Goal: Find specific page/section

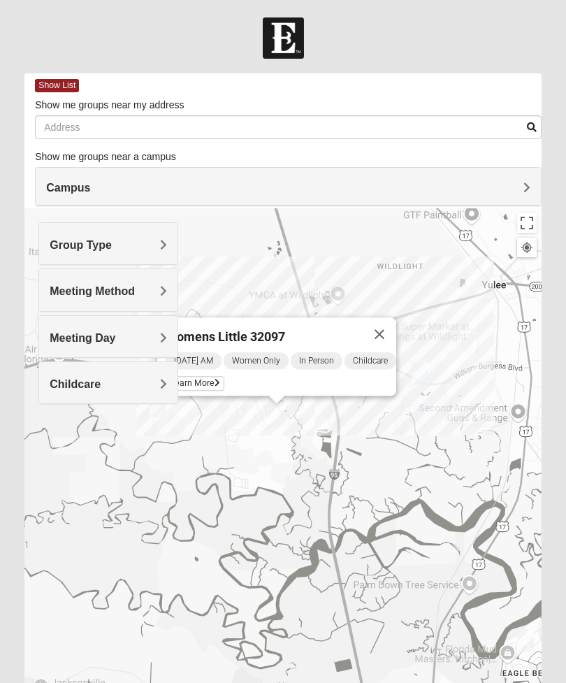
click at [411, 461] on div "Womens Little 32097 [DATE] AM Women Only In Person Childcare Learn More" at bounding box center [282, 487] width 517 height 559
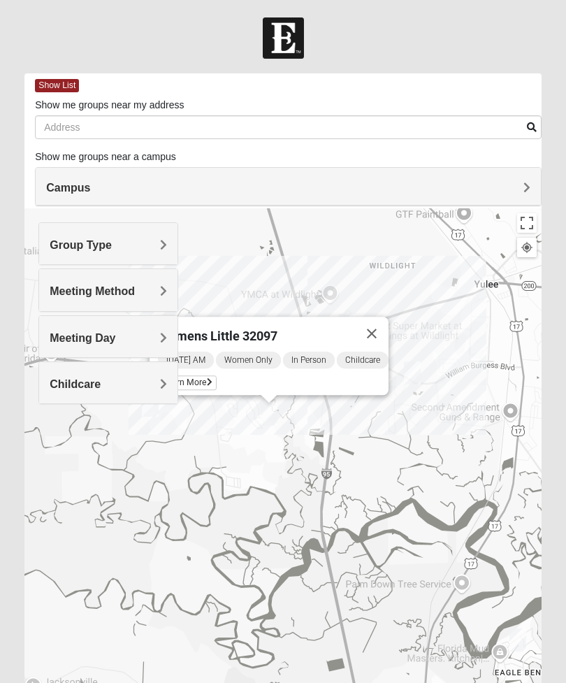
click at [389, 323] on button "Close" at bounding box center [372, 334] width 34 height 34
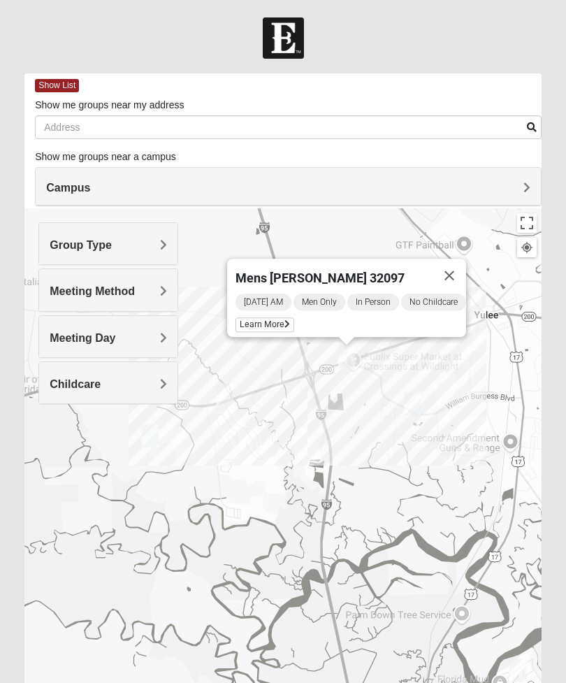
click at [465, 271] on button "Close" at bounding box center [450, 276] width 34 height 34
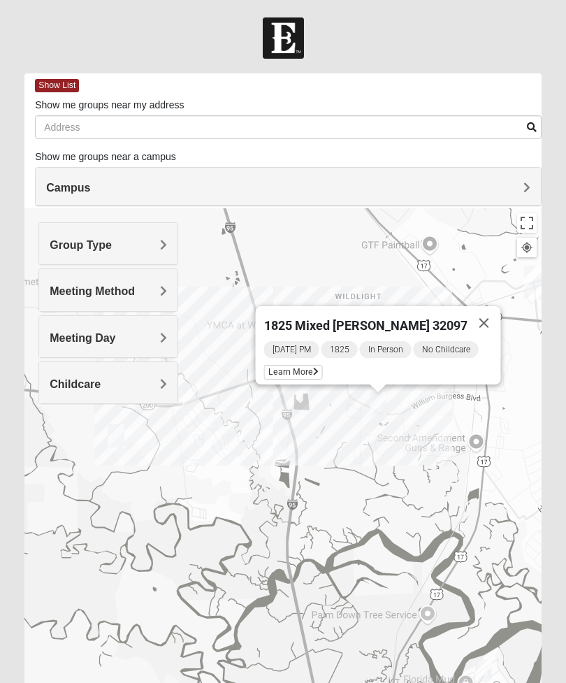
click at [487, 313] on button "Close" at bounding box center [485, 323] width 34 height 34
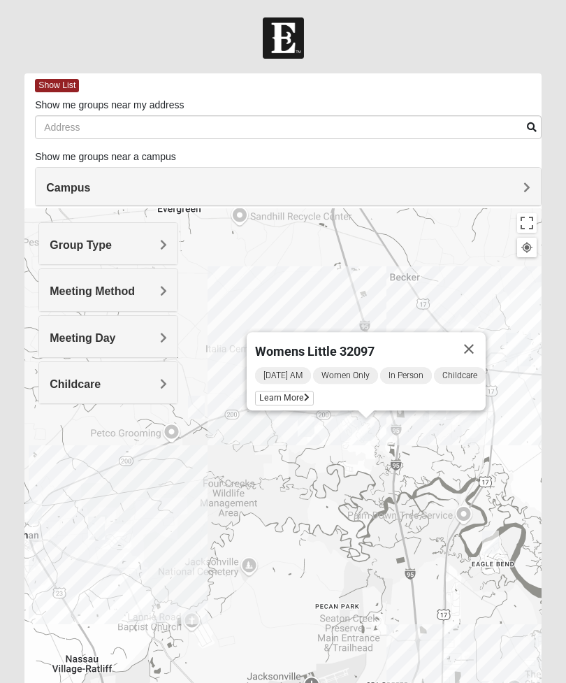
click at [484, 342] on button "Close" at bounding box center [469, 349] width 34 height 34
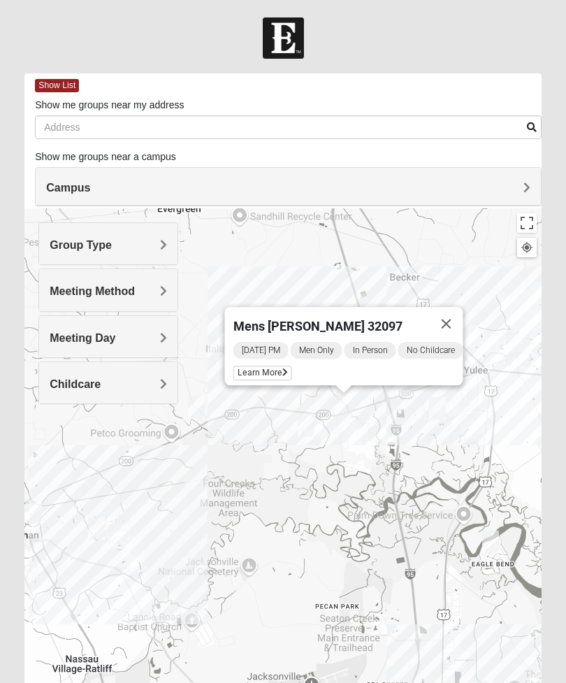
click at [464, 317] on button "Close" at bounding box center [447, 324] width 34 height 34
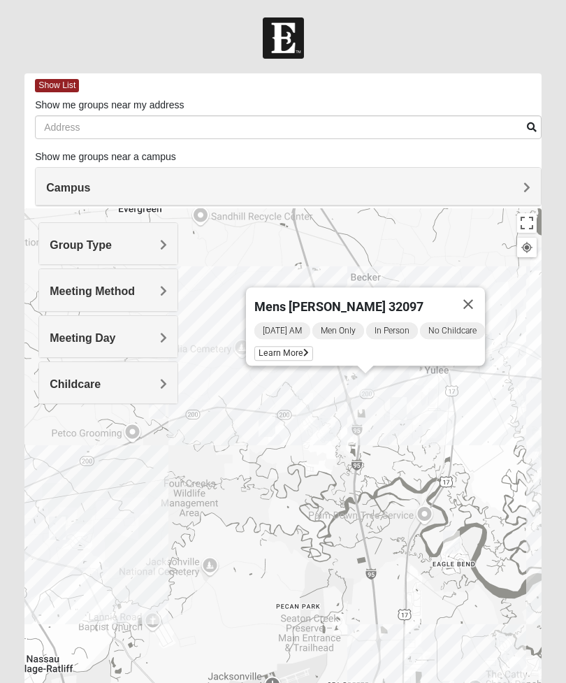
click at [485, 297] on button "Close" at bounding box center [469, 304] width 34 height 34
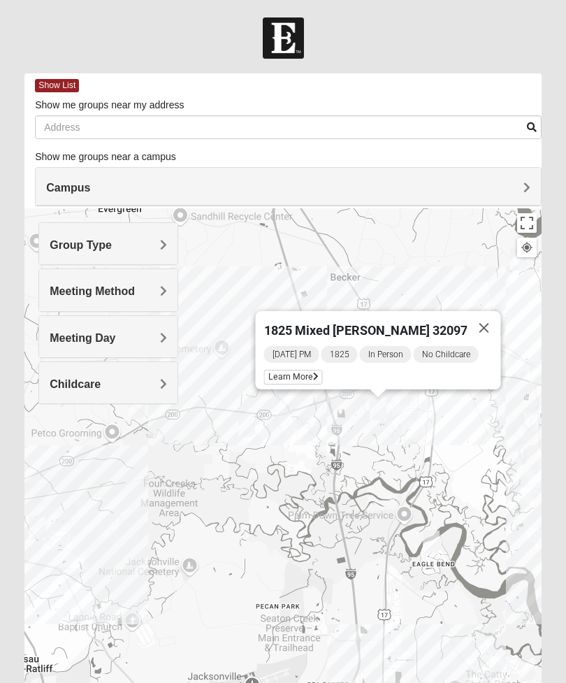
click at [487, 321] on button "Close" at bounding box center [485, 328] width 34 height 34
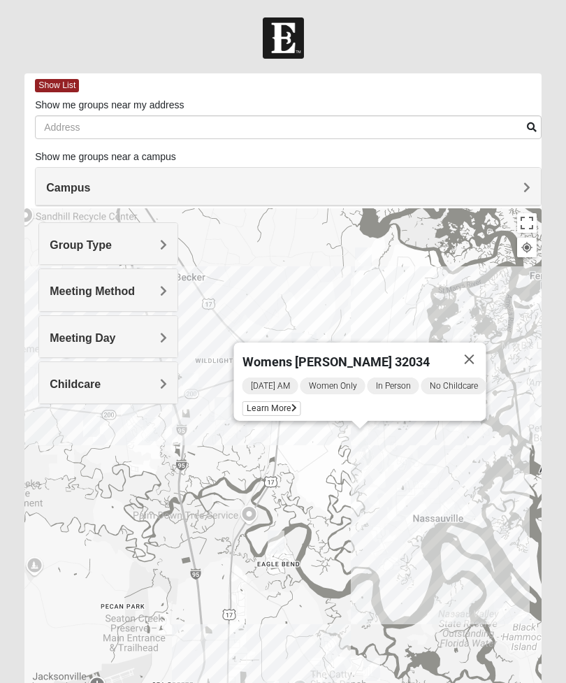
click at [487, 348] on button "Close" at bounding box center [470, 360] width 34 height 34
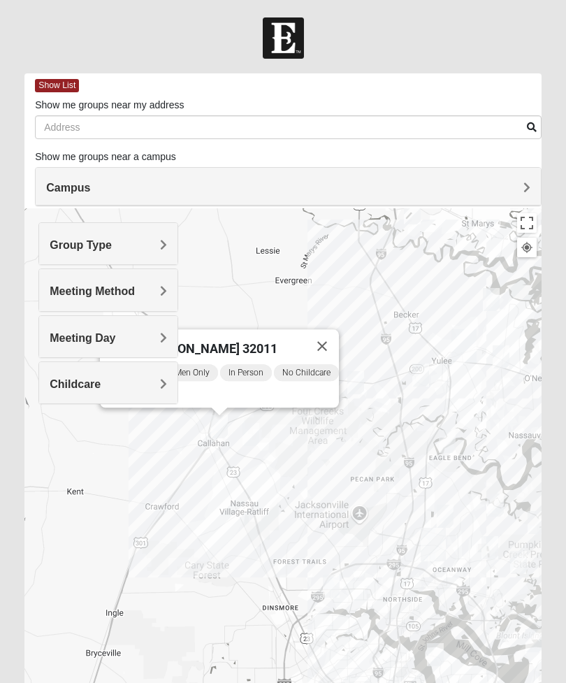
click at [331, 346] on button "Close" at bounding box center [323, 346] width 34 height 34
